Goal: Task Accomplishment & Management: Complete application form

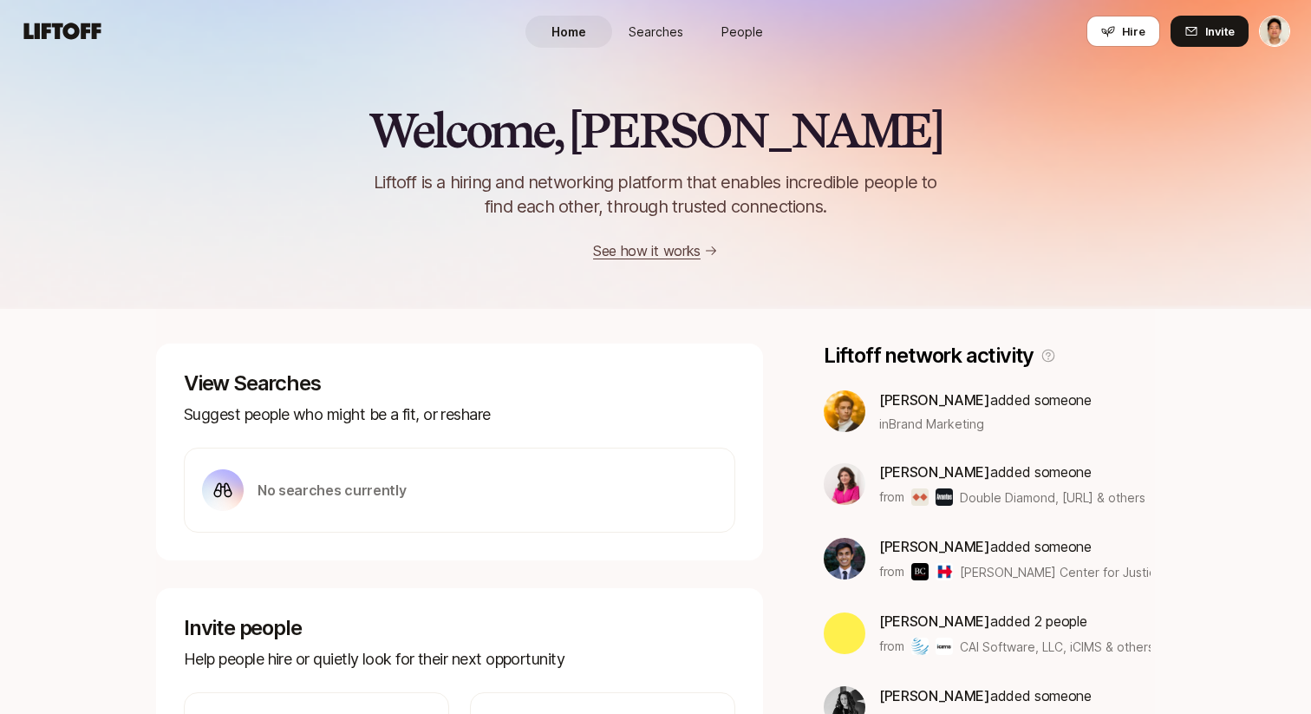
click at [729, 18] on link "People" at bounding box center [742, 32] width 87 height 32
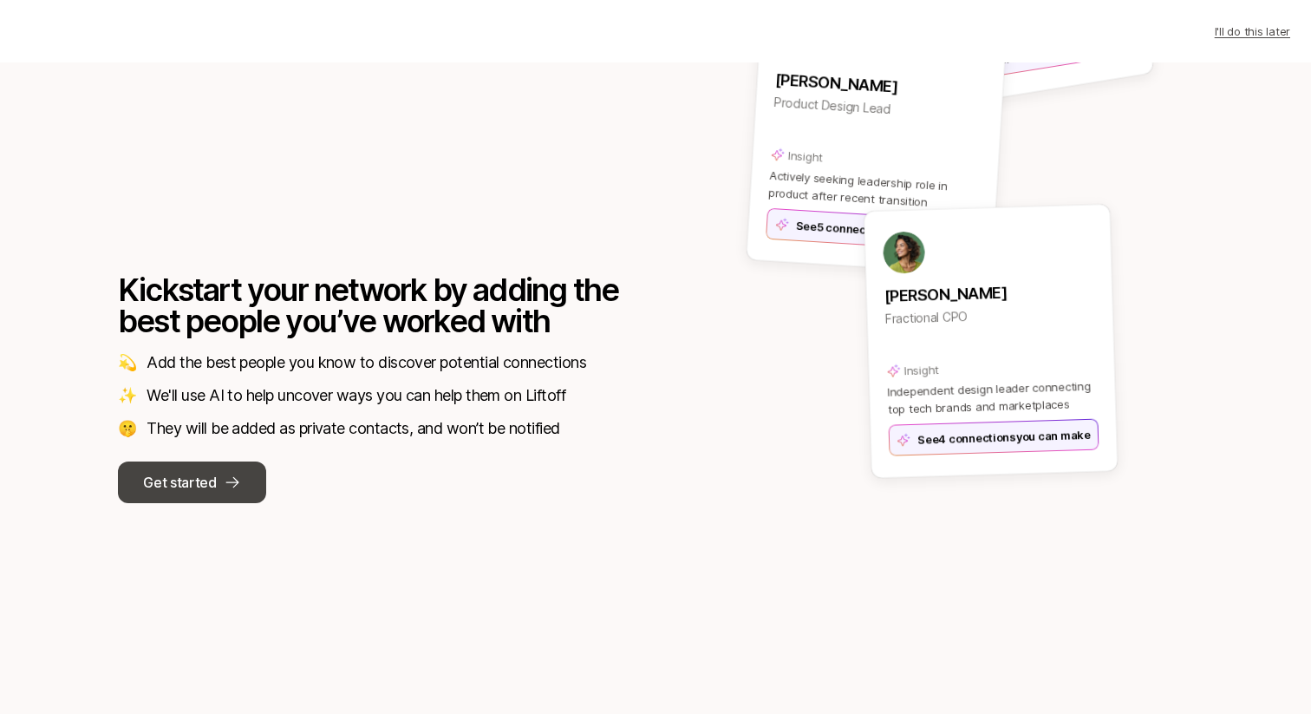
click at [236, 474] on icon at bounding box center [232, 482] width 17 height 17
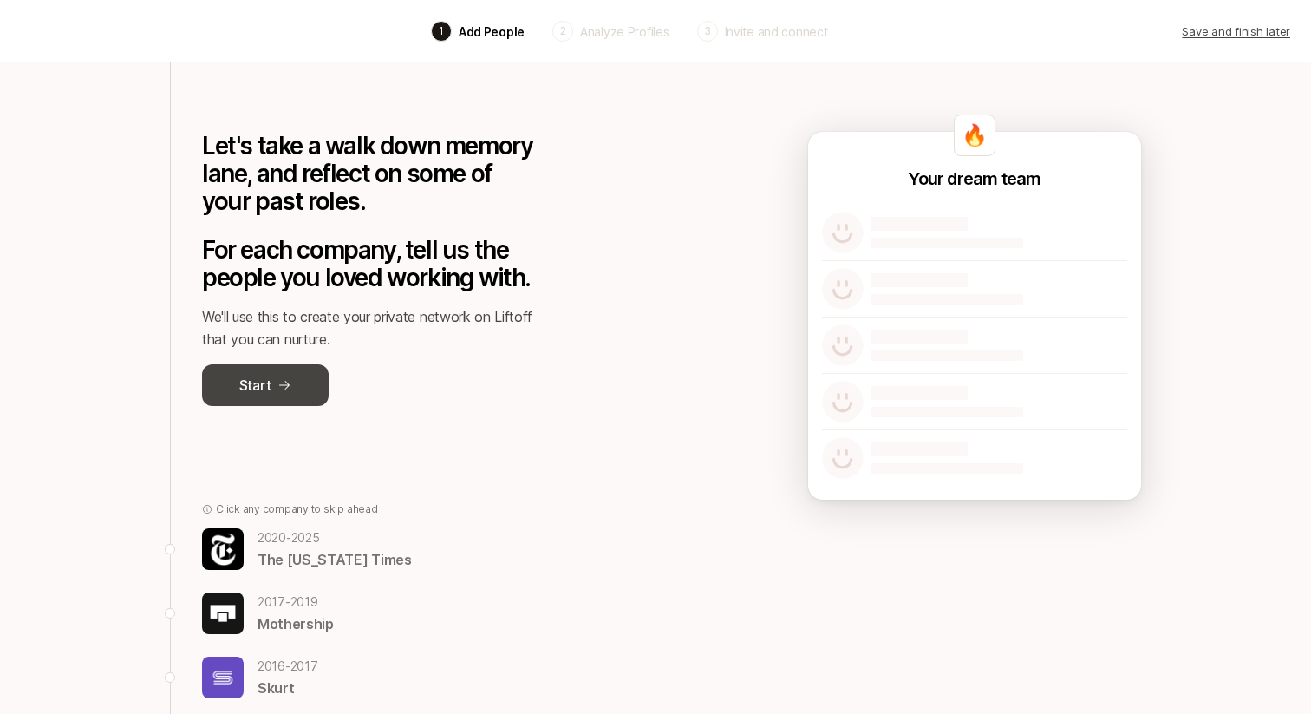
click at [299, 366] on button "Start" at bounding box center [265, 385] width 127 height 42
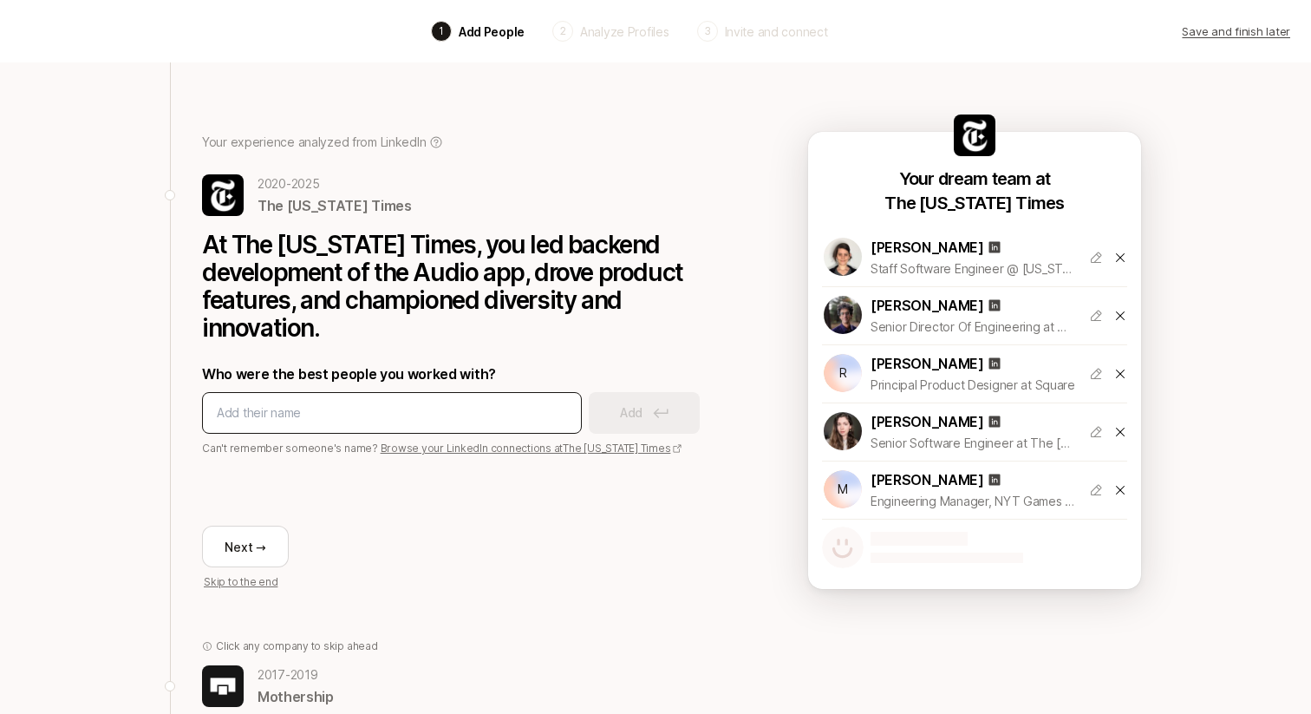
click at [288, 411] on input at bounding box center [392, 412] width 350 height 21
type input "Grace Larosa"
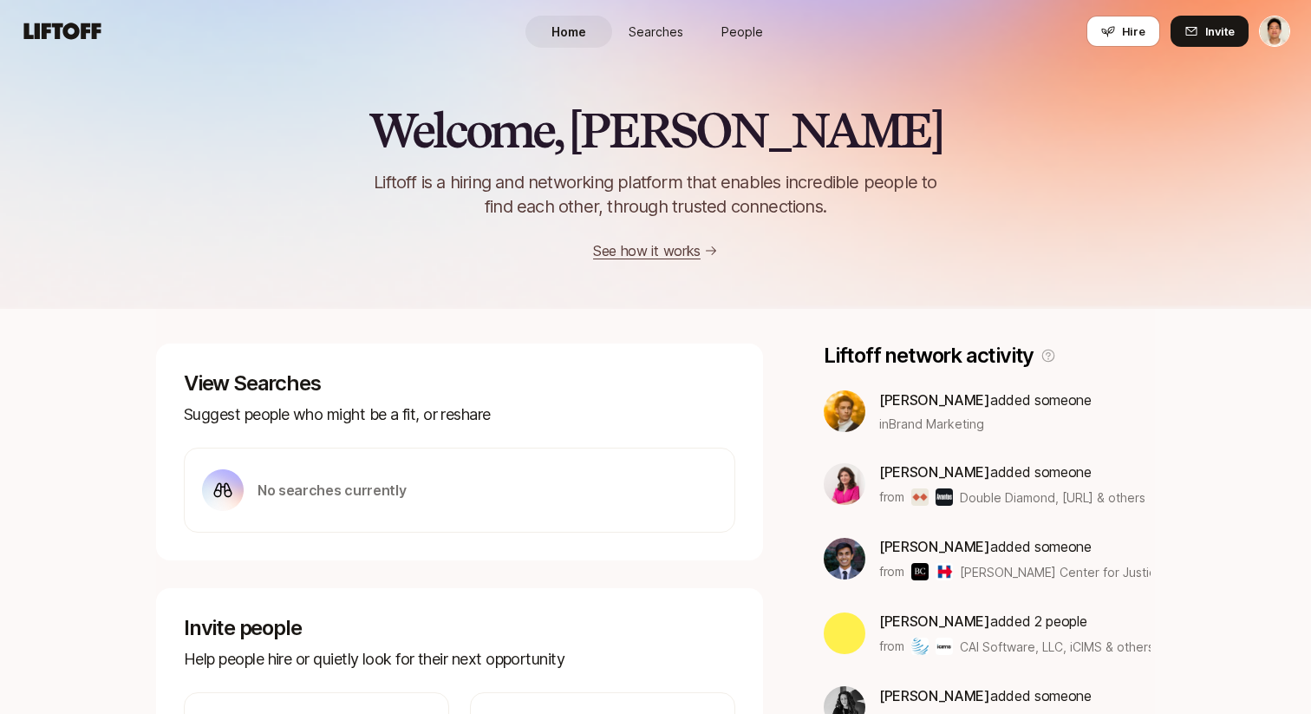
click at [729, 27] on span "People" at bounding box center [743, 32] width 42 height 18
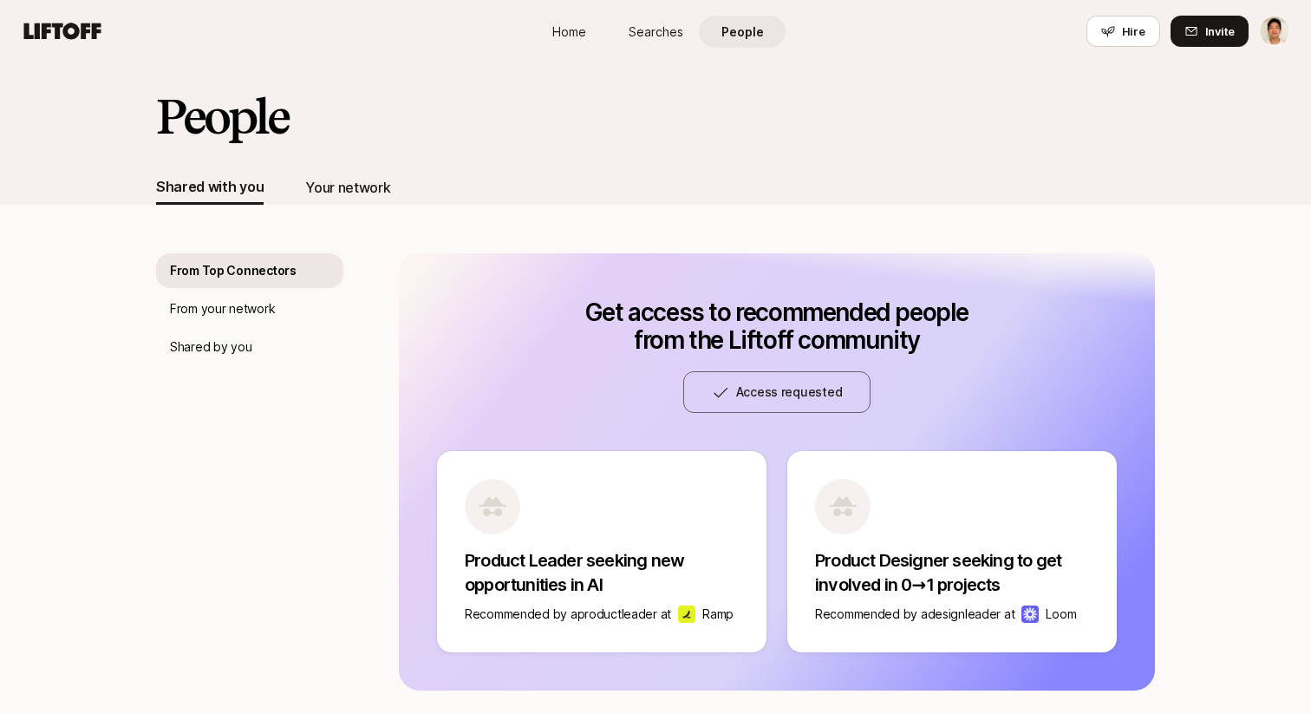
click at [350, 195] on div "Your network" at bounding box center [347, 187] width 85 height 23
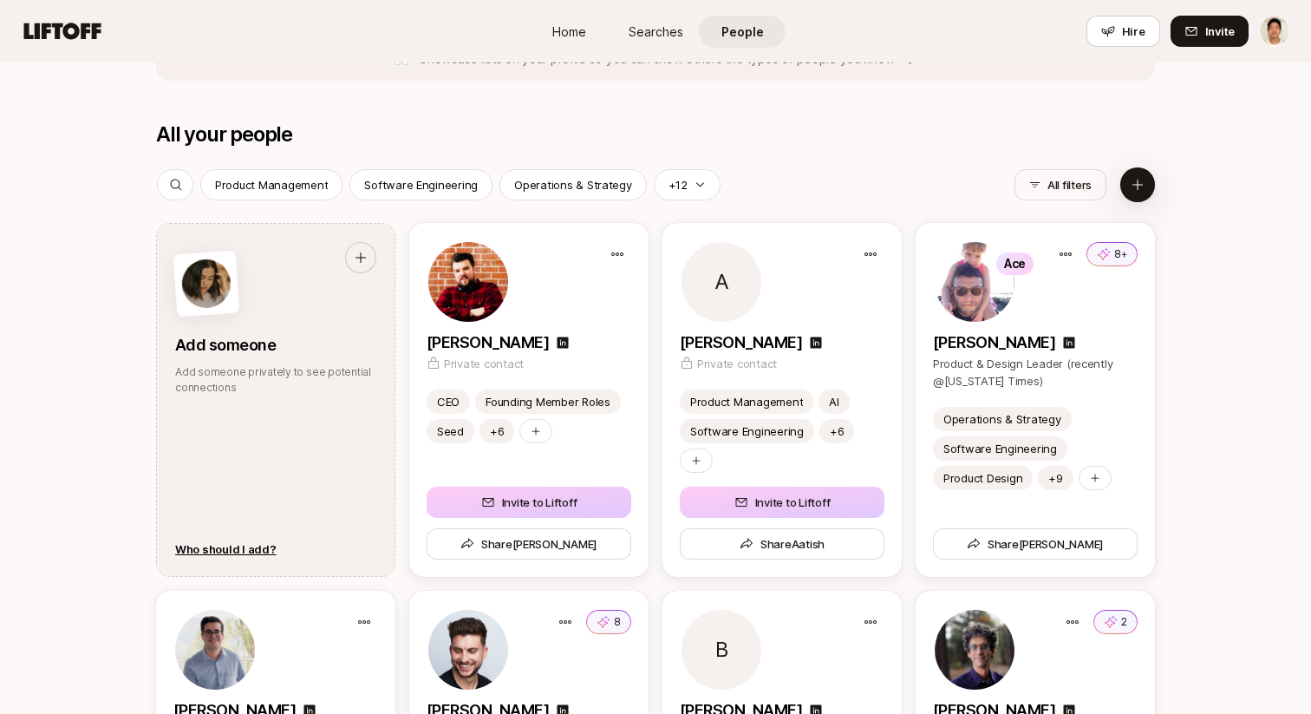
scroll to position [2126, 0]
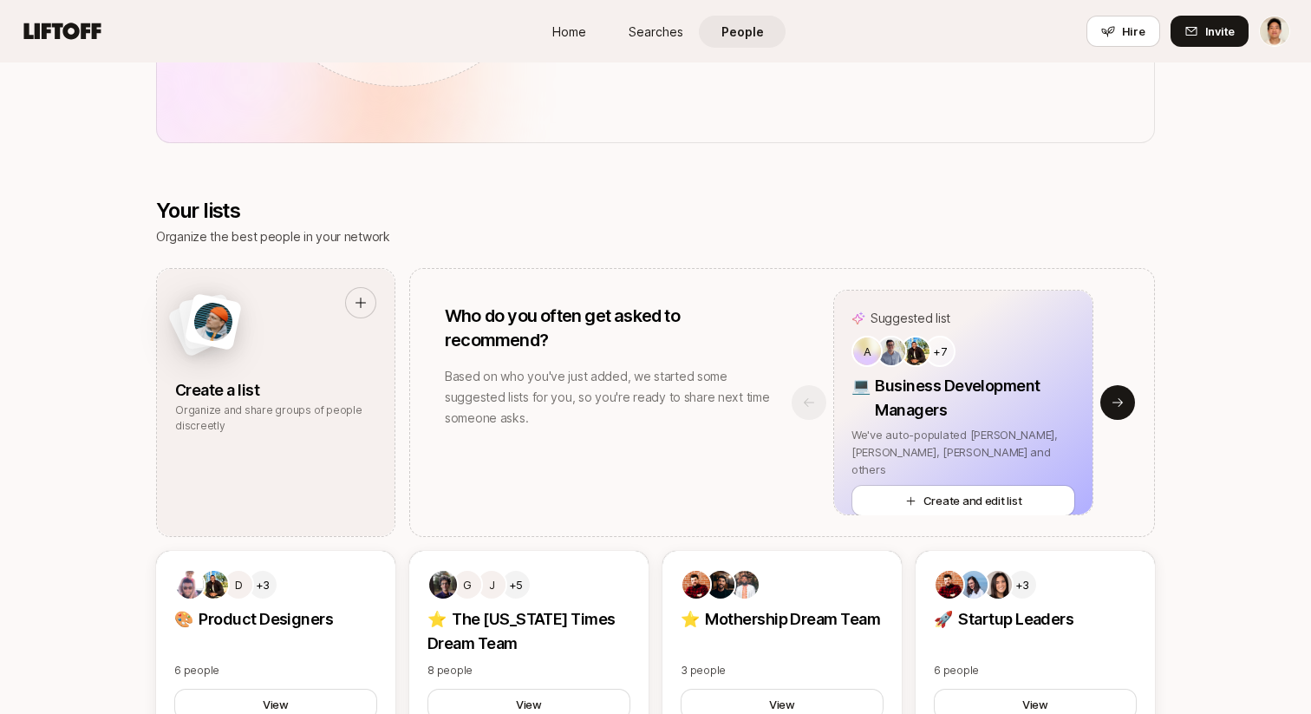
scroll to position [604, 0]
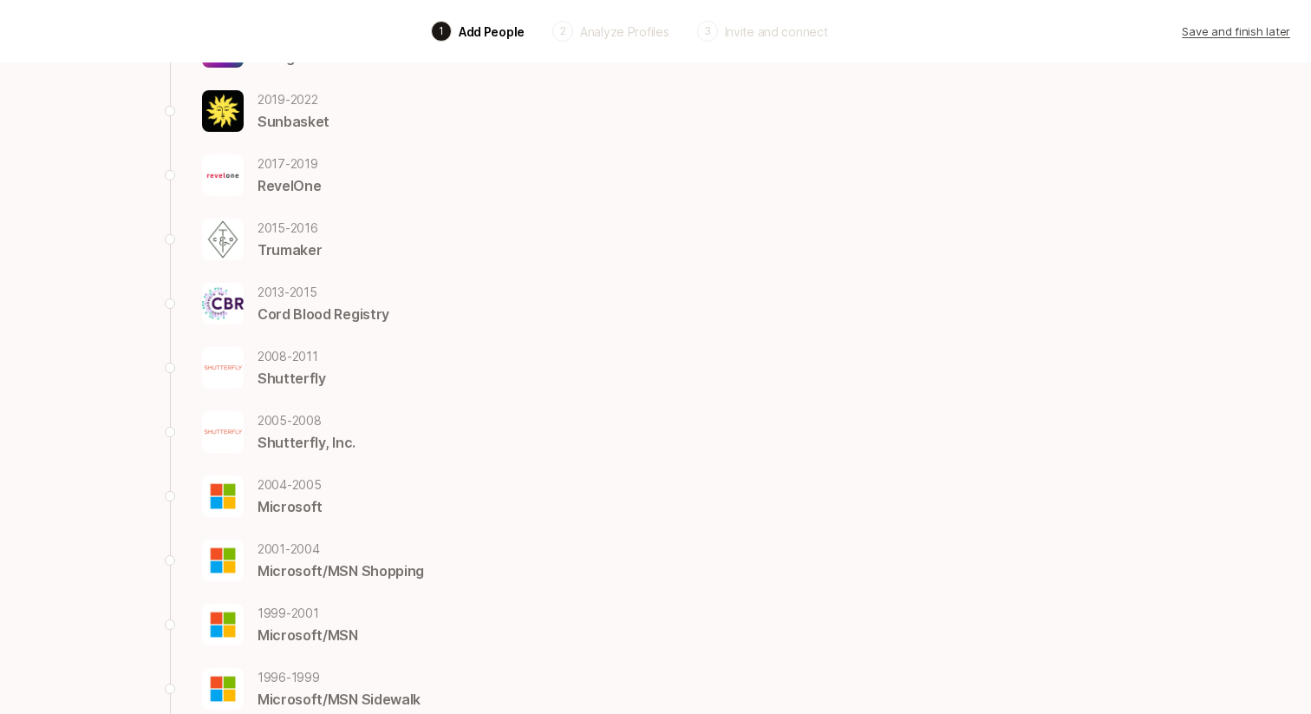
scroll to position [490, 0]
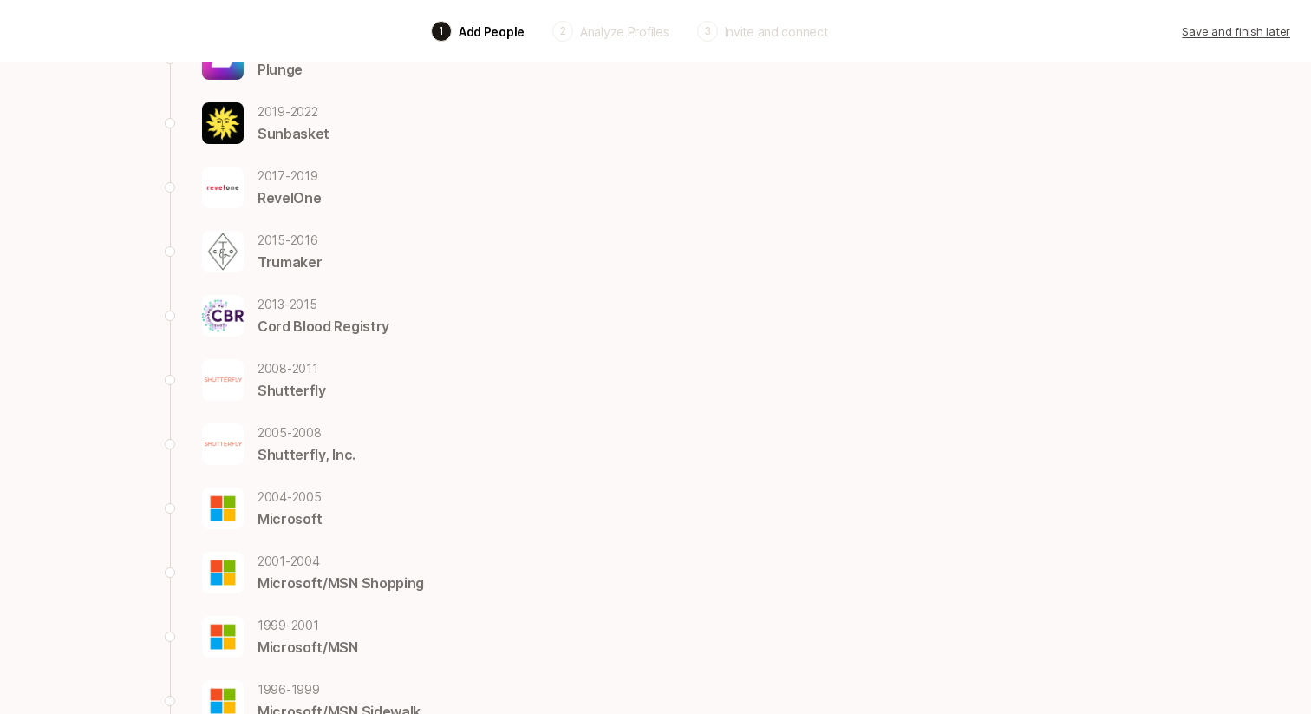
click at [292, 389] on p "Shutterfly" at bounding box center [292, 390] width 69 height 23
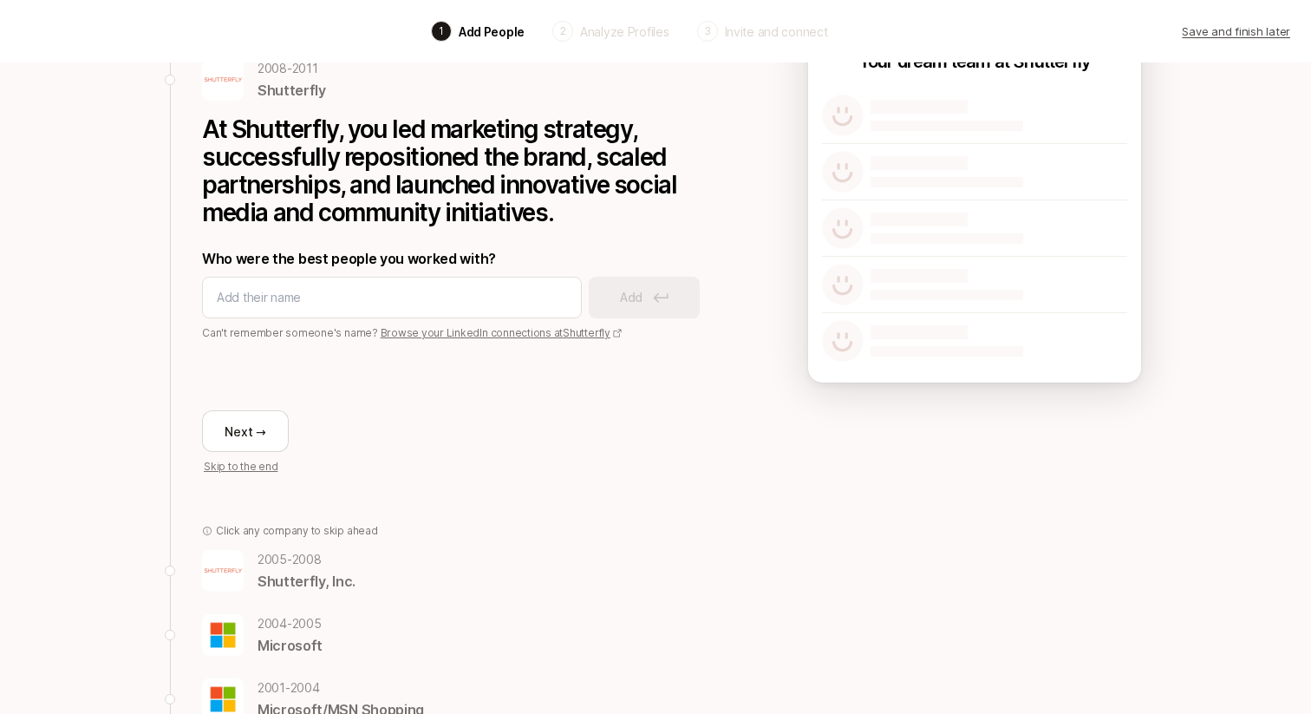
scroll to position [122, 0]
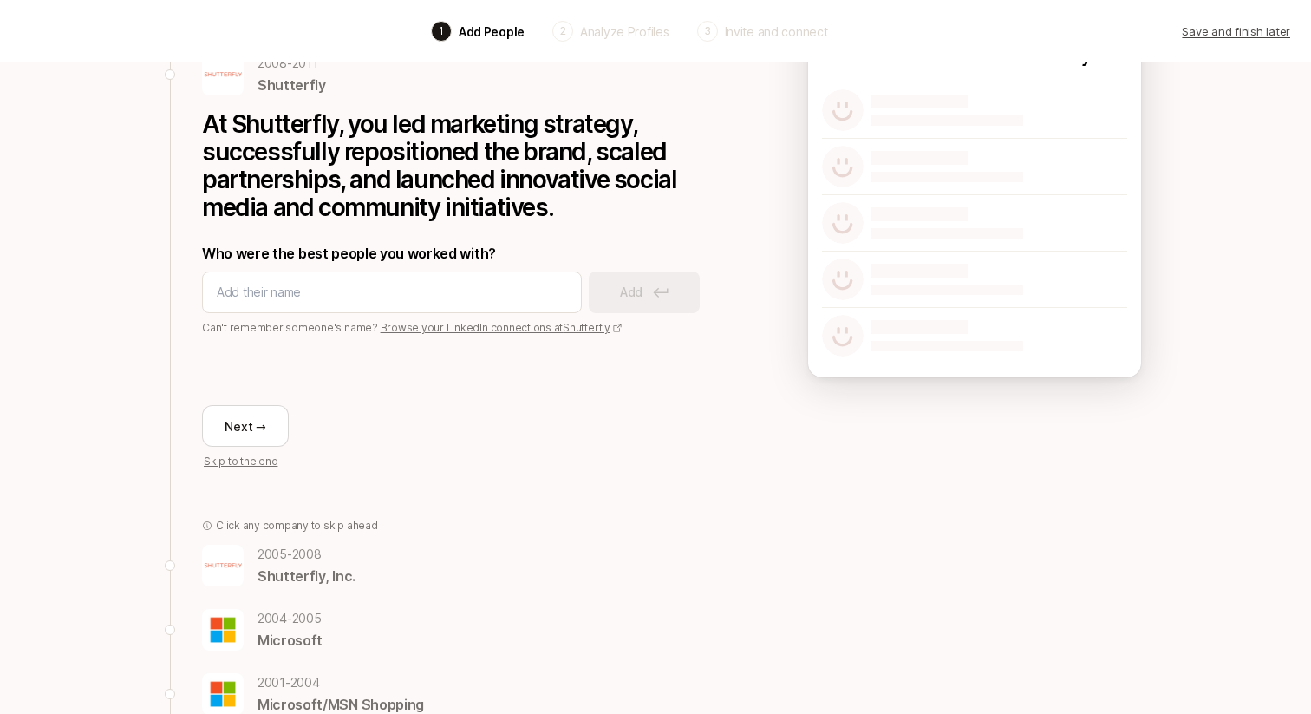
click at [308, 563] on p "2005 - 2008" at bounding box center [307, 554] width 98 height 21
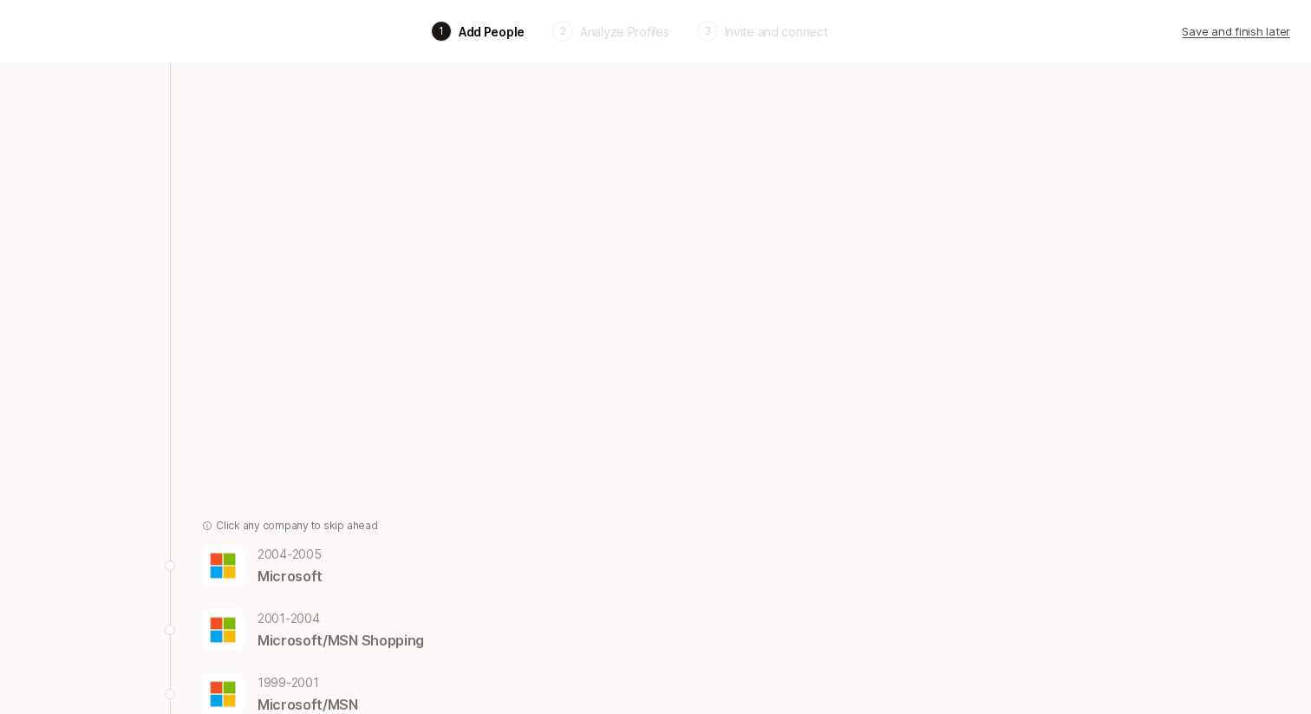
scroll to position [0, 0]
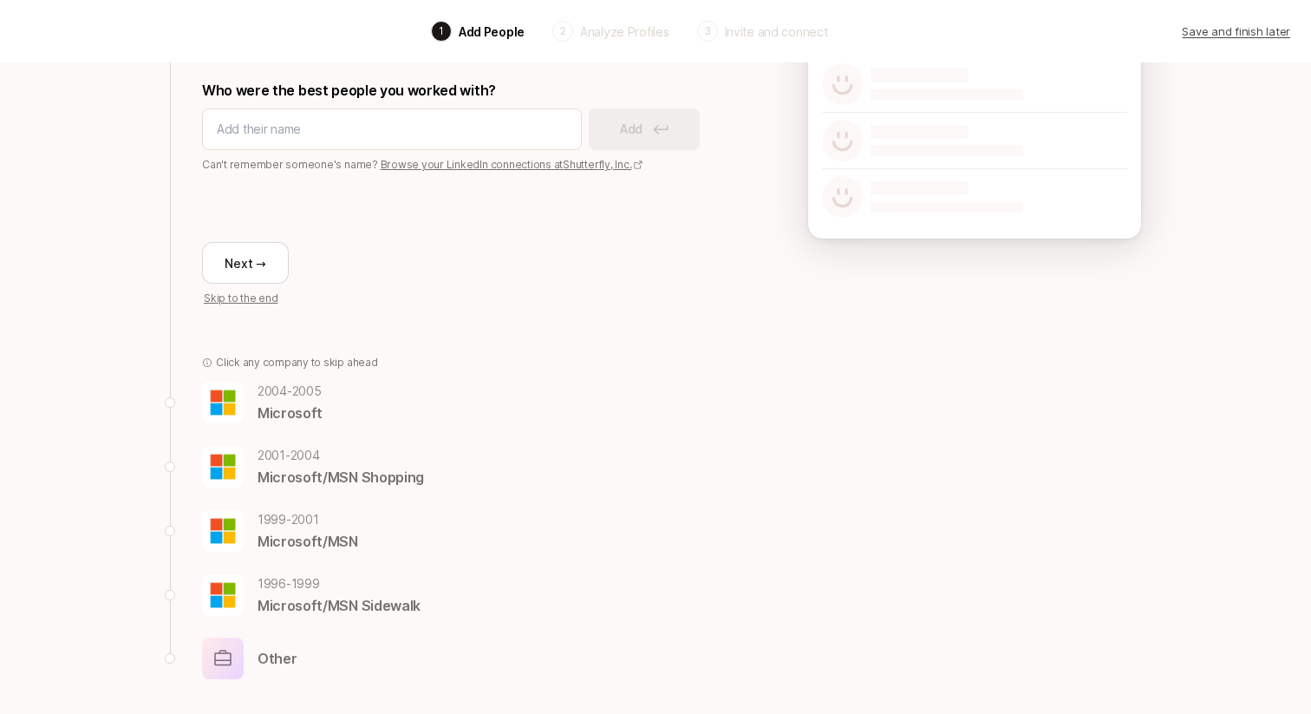
click at [280, 402] on p "Microsoft" at bounding box center [290, 413] width 65 height 23
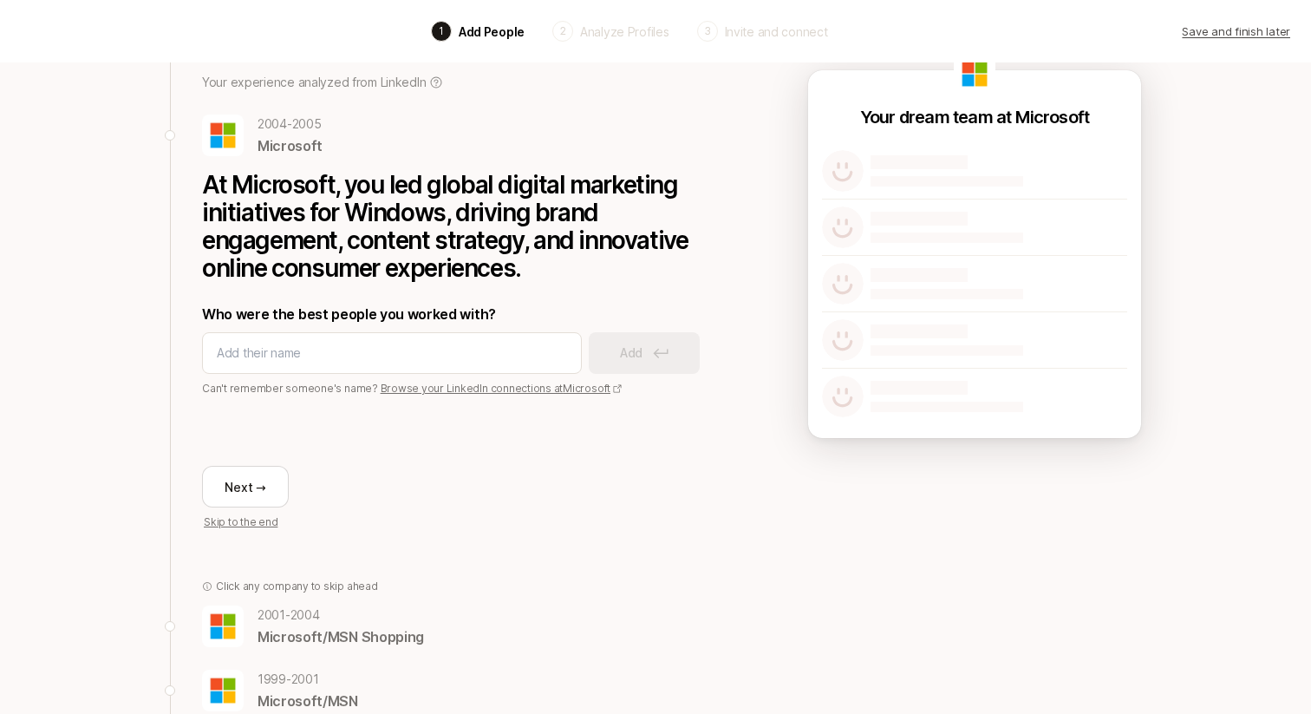
scroll to position [62, 0]
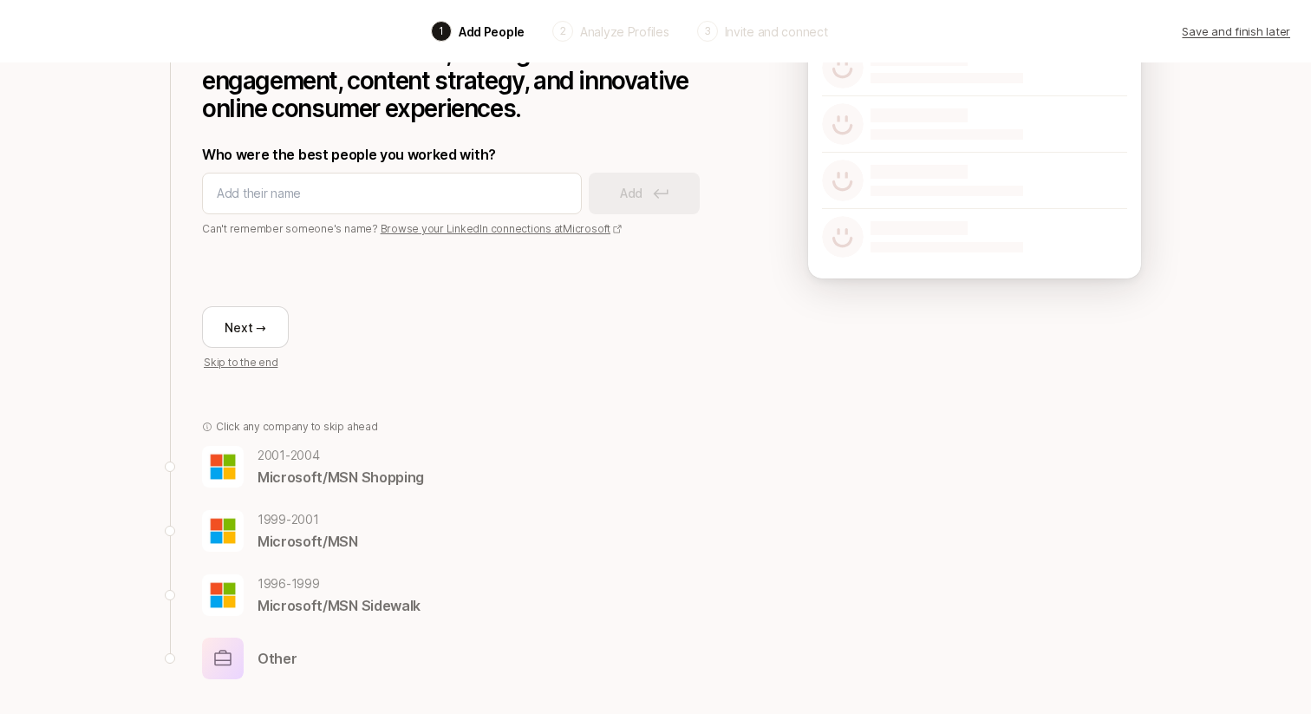
click at [313, 599] on p "Microsoft/MSN Sidewalk" at bounding box center [339, 605] width 163 height 23
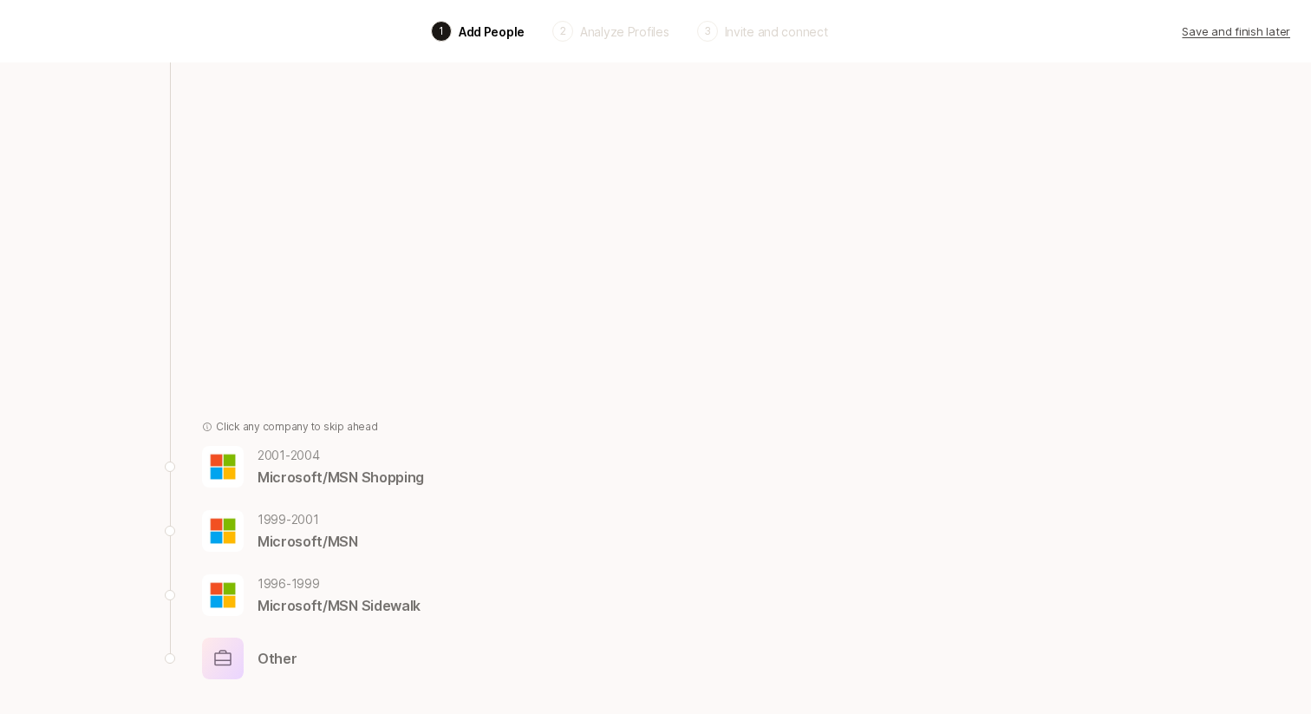
scroll to position [13, 0]
